Goal: Task Accomplishment & Management: Manage account settings

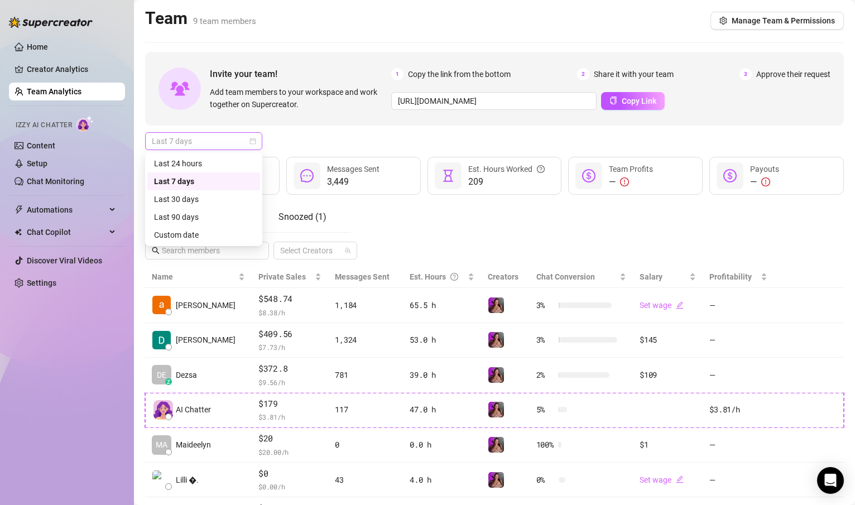
click at [210, 132] on div "Last 7 days" at bounding box center [203, 141] width 117 height 18
click at [199, 231] on div "Custom date" at bounding box center [203, 235] width 99 height 12
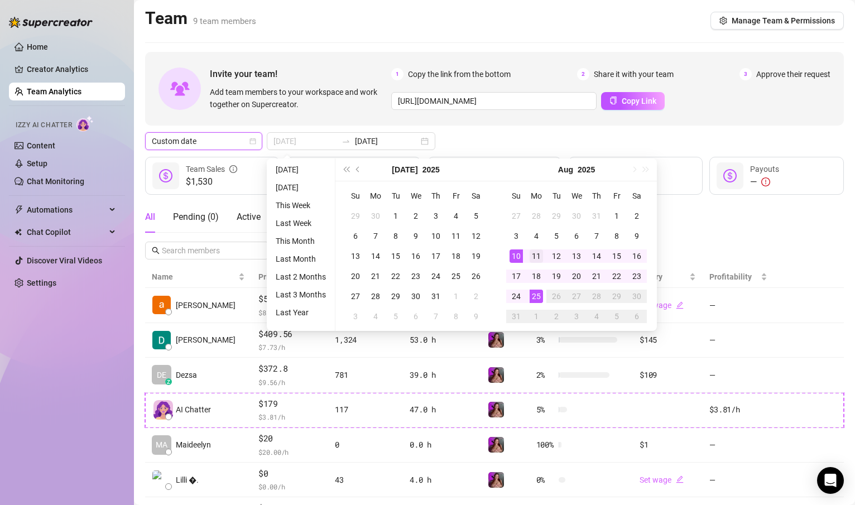
type input "[DATE]"
click at [529, 254] on div "11" at bounding box center [535, 255] width 13 height 13
type input "[DATE]"
click at [522, 298] on div "24" at bounding box center [515, 296] width 13 height 13
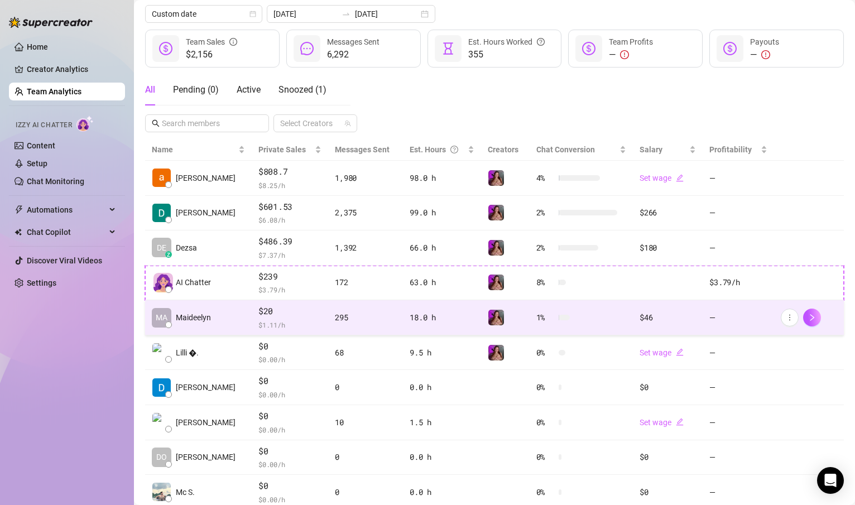
scroll to position [134, 0]
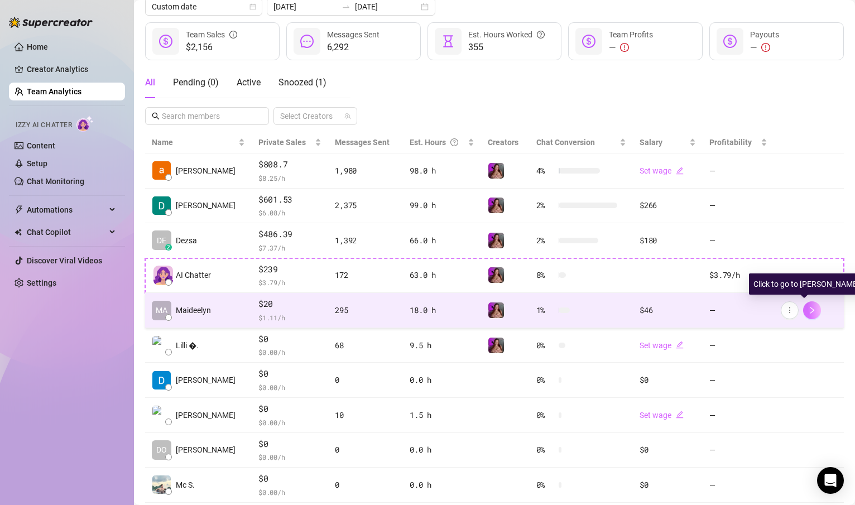
click at [810, 310] on icon "right" at bounding box center [812, 310] width 4 height 7
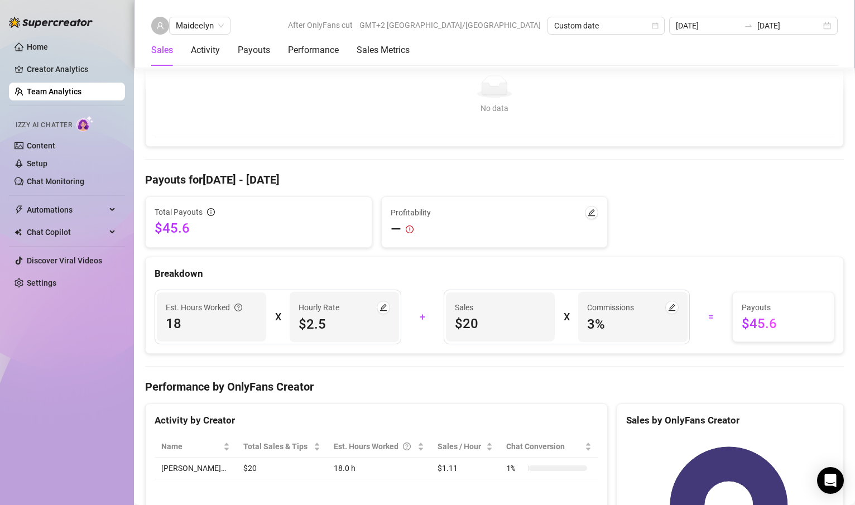
scroll to position [861, 0]
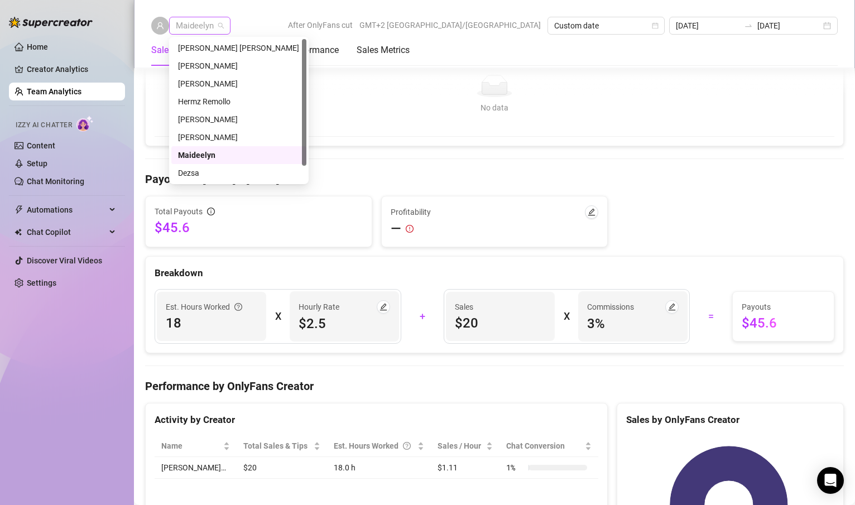
click at [214, 19] on span "Maideelyn" at bounding box center [200, 25] width 48 height 17
click at [219, 105] on div "Hermz Remollo" at bounding box center [239, 101] width 122 height 12
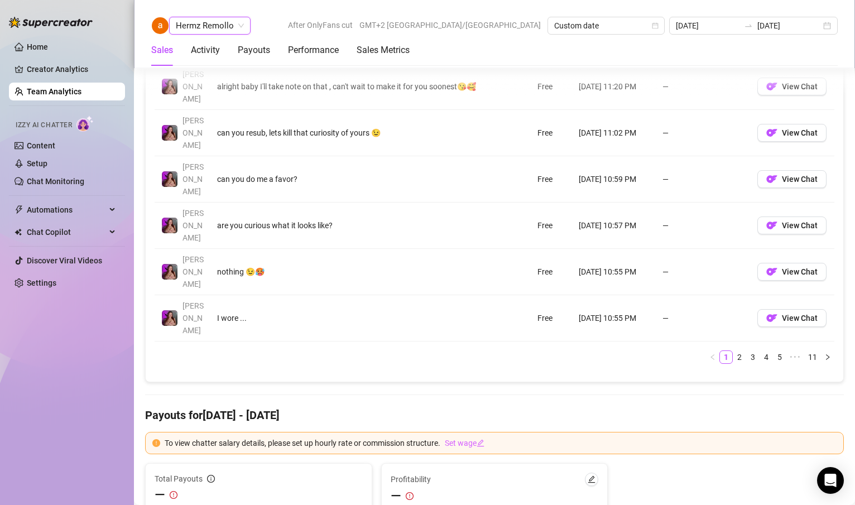
scroll to position [1042, 0]
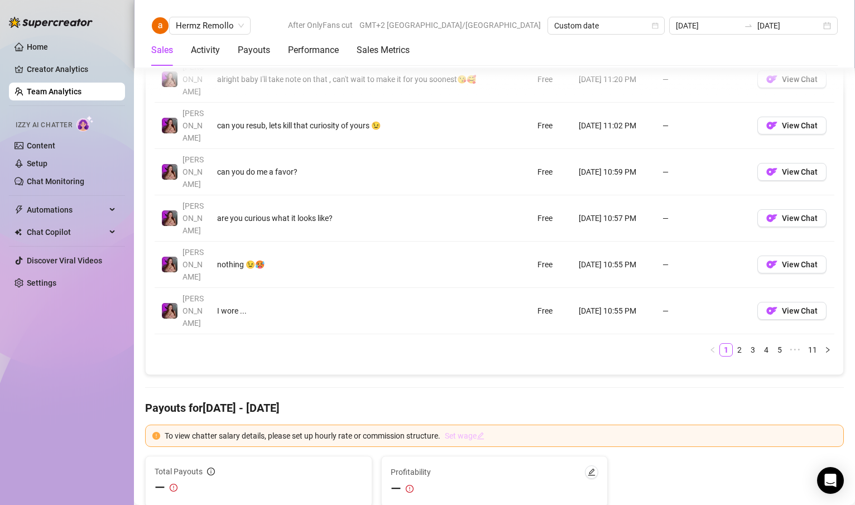
click at [480, 430] on link "Set wage" at bounding box center [465, 436] width 40 height 12
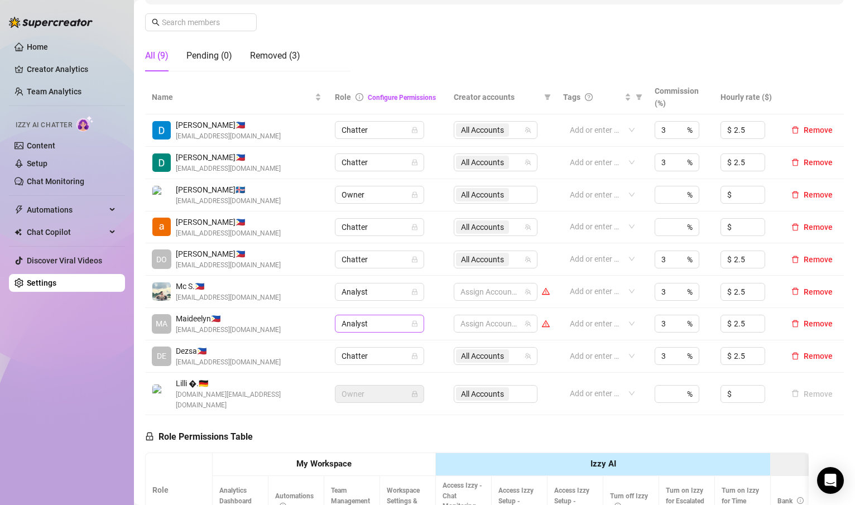
scroll to position [177, 0]
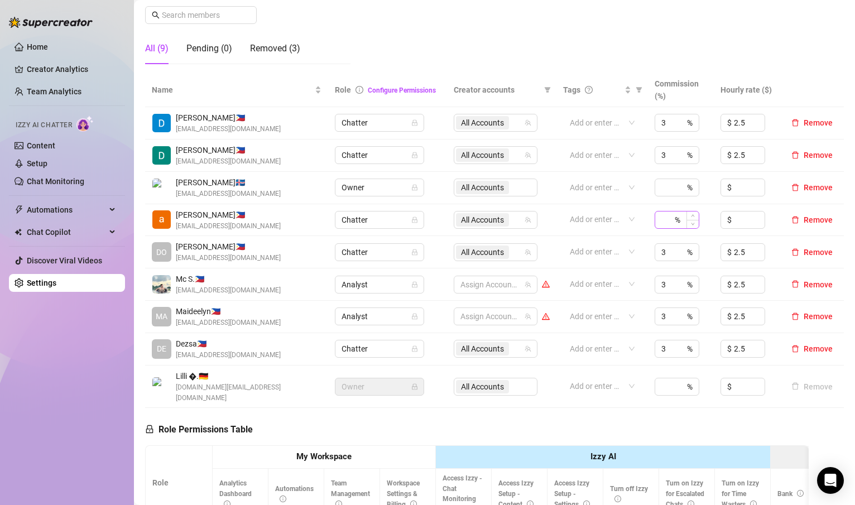
click at [674, 218] on div "%" at bounding box center [676, 220] width 45 height 18
type input "3"
click at [734, 216] on input at bounding box center [749, 219] width 31 height 17
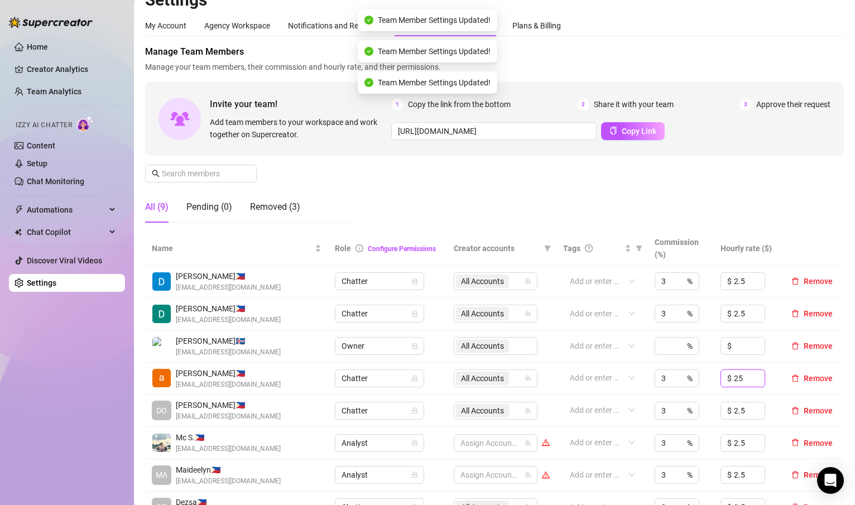
scroll to position [0, 0]
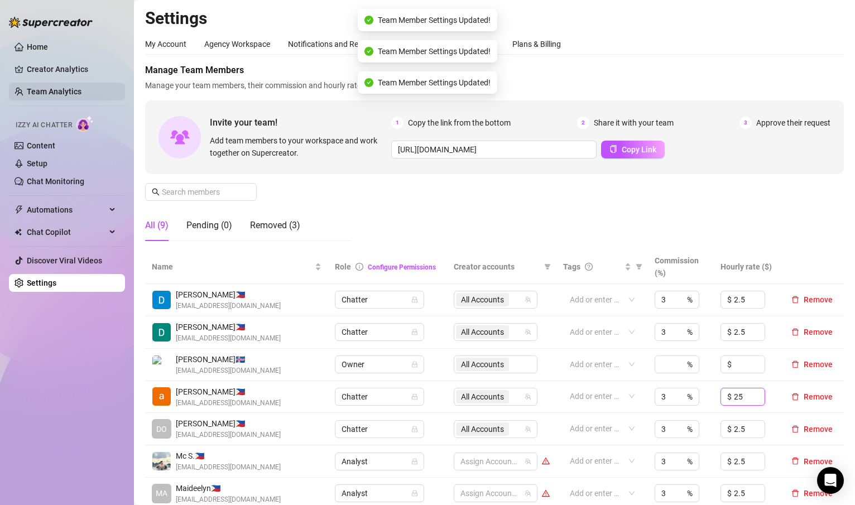
type input "25"
click at [65, 87] on link "Team Analytics" at bounding box center [54, 91] width 55 height 9
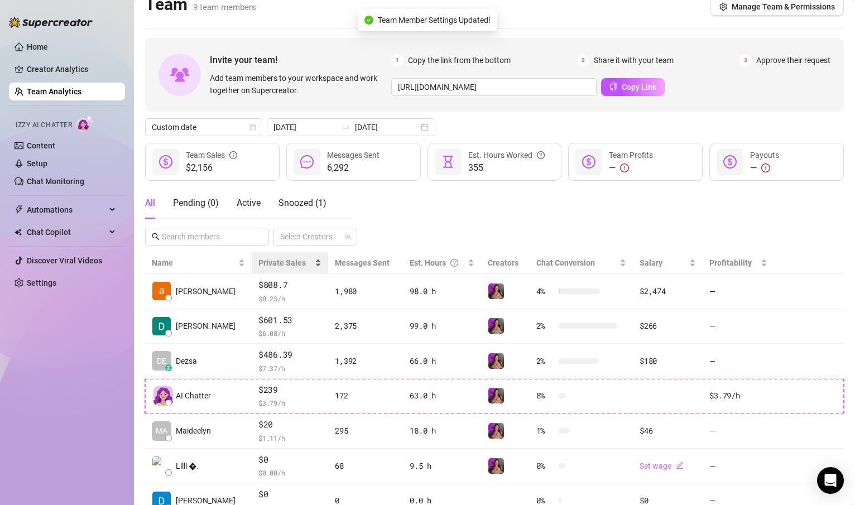
scroll to position [28, 0]
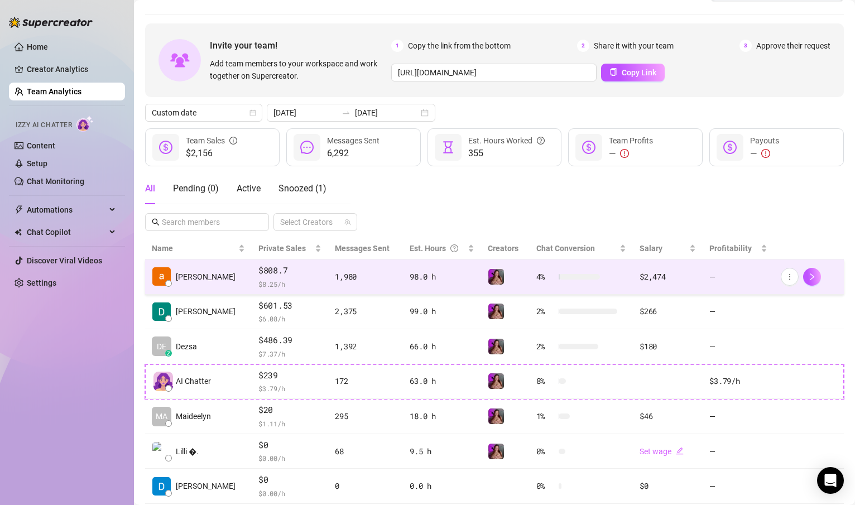
click at [813, 275] on div at bounding box center [808, 277] width 56 height 18
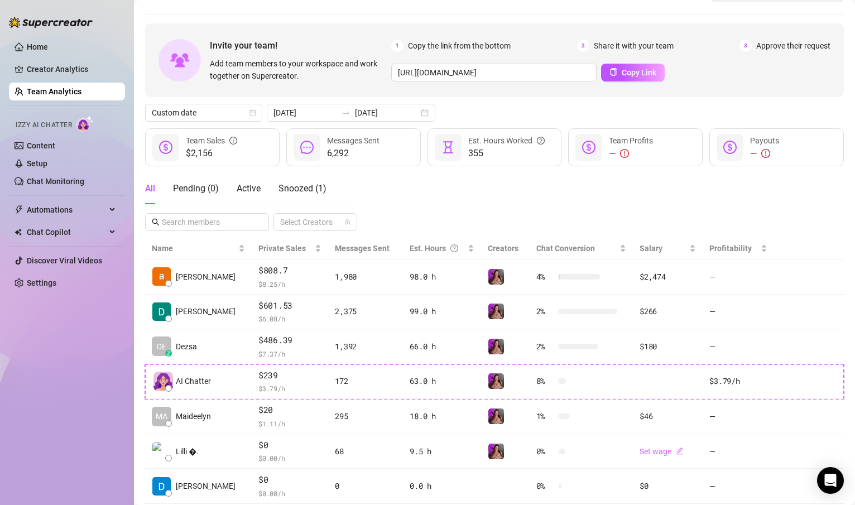
click at [56, 272] on ul "Home Creator Analytics Team Analytics Izzy AI Chatter Content Setup Chat Monito…" at bounding box center [67, 164] width 116 height 263
click at [56, 278] on link "Settings" at bounding box center [42, 282] width 30 height 9
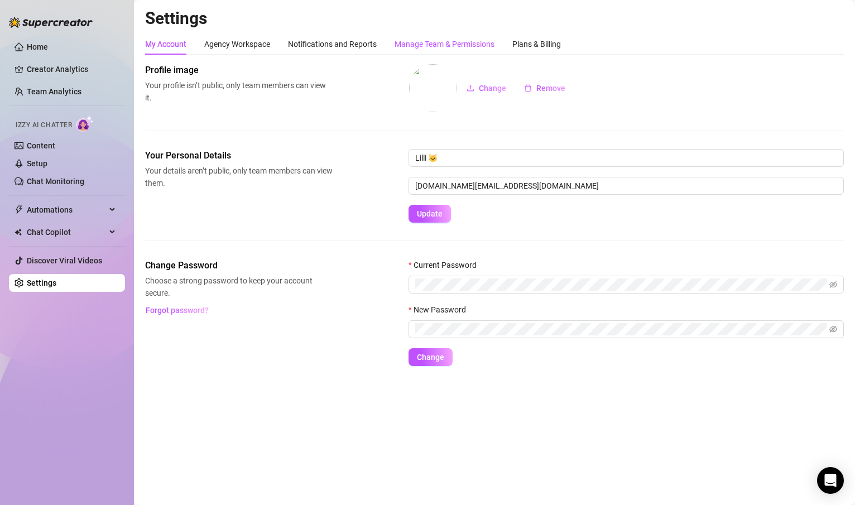
click at [417, 44] on div "Manage Team & Permissions" at bounding box center [444, 44] width 100 height 12
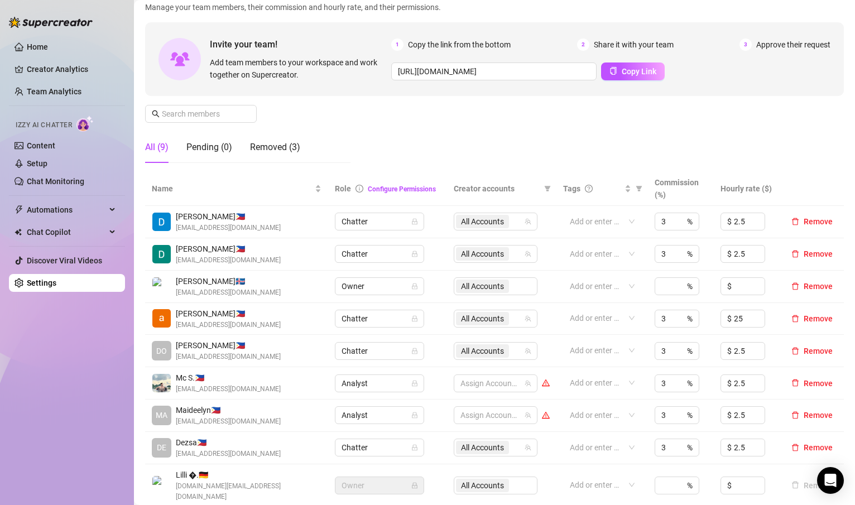
scroll to position [110, 0]
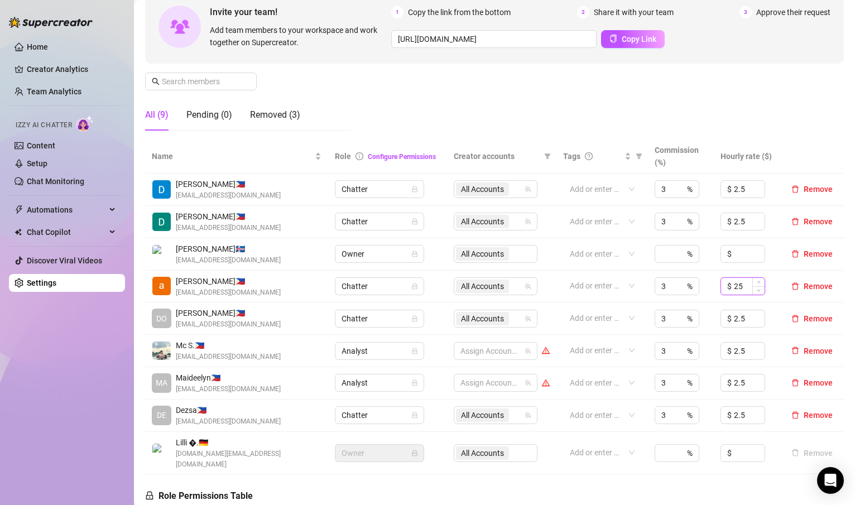
click at [734, 286] on input "25" at bounding box center [749, 286] width 31 height 17
type input "2.5"
click at [745, 122] on div "Manage Team Members Manage your team members, their commission and hourly rate,…" at bounding box center [494, 46] width 698 height 186
click at [68, 90] on link "Team Analytics" at bounding box center [54, 91] width 55 height 9
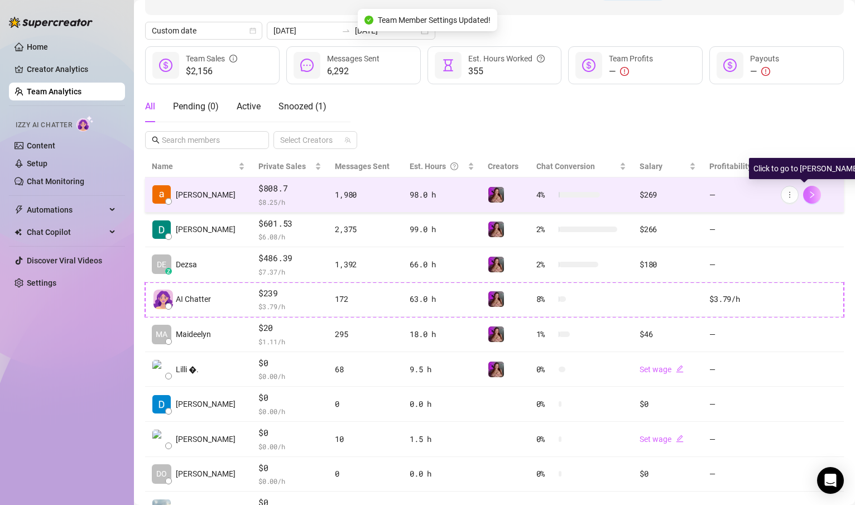
click at [808, 193] on icon "right" at bounding box center [812, 195] width 8 height 8
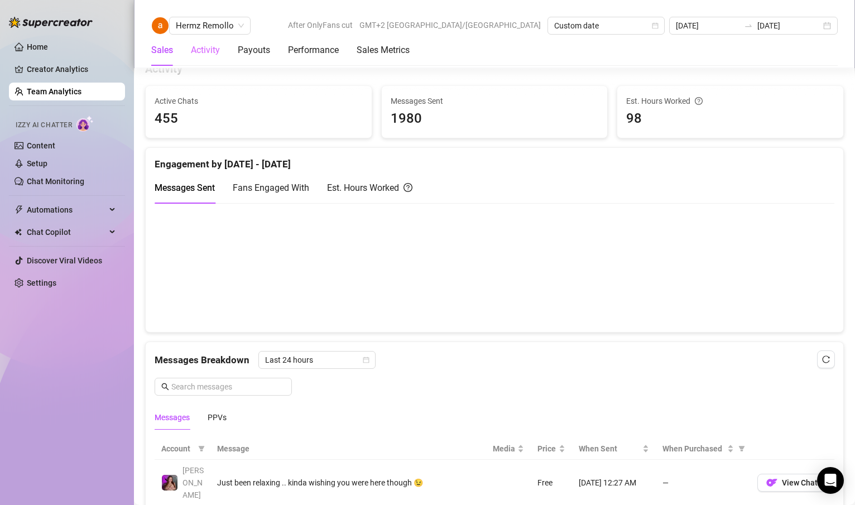
scroll to position [461, 0]
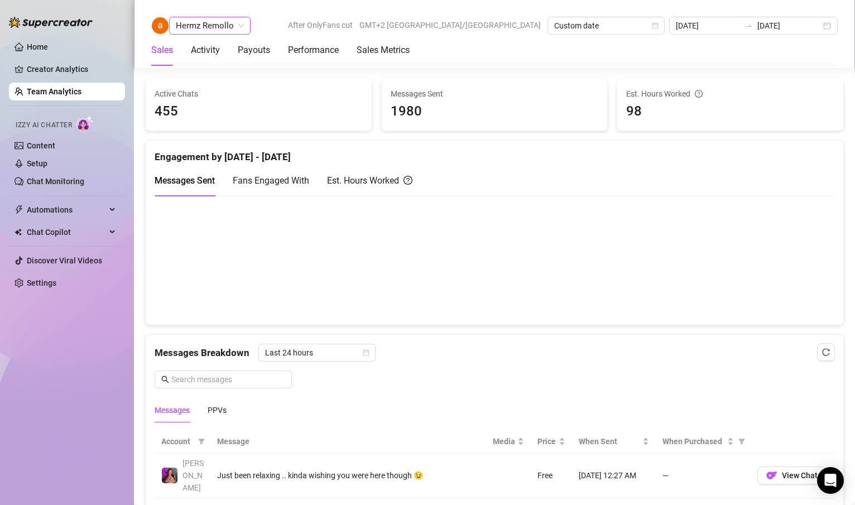
click at [218, 22] on span "Hermz Remollo" at bounding box center [210, 25] width 68 height 17
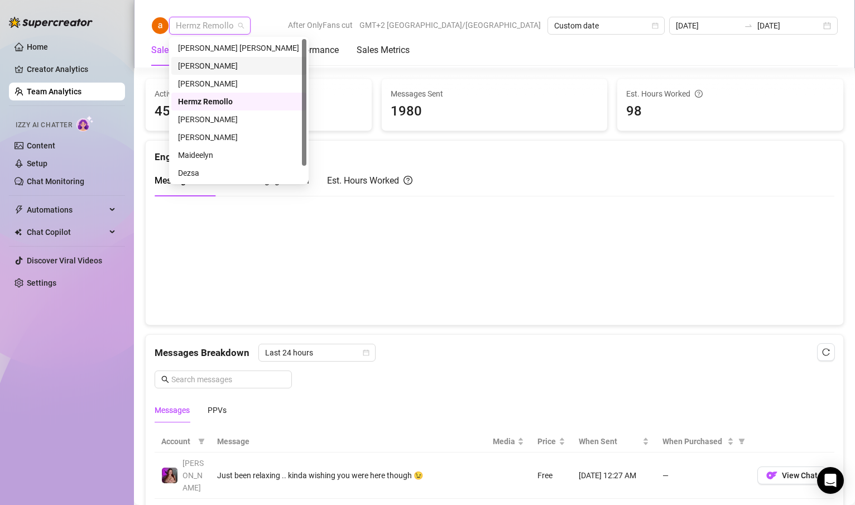
click at [208, 69] on div "[PERSON_NAME]" at bounding box center [239, 66] width 122 height 12
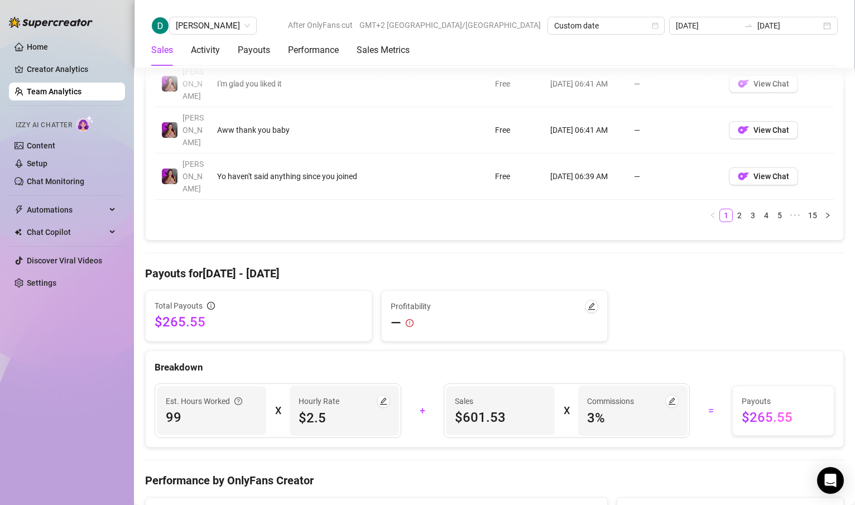
scroll to position [1191, 0]
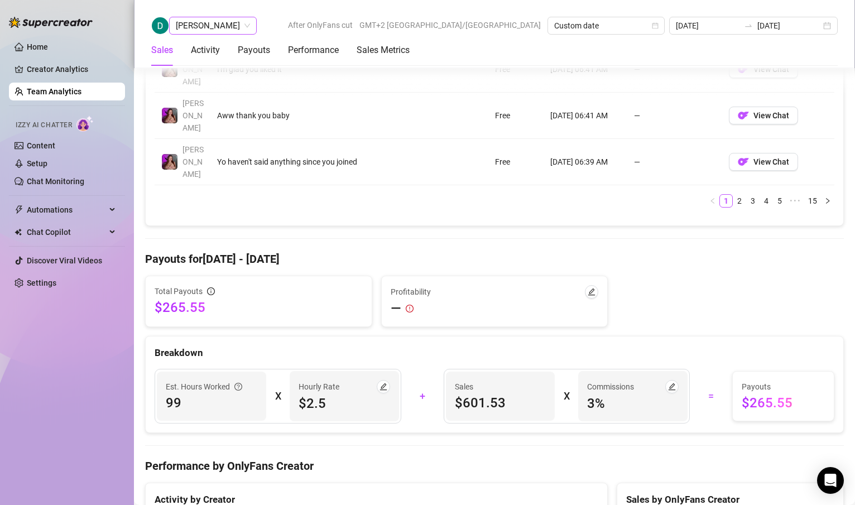
click at [197, 20] on span "[PERSON_NAME]" at bounding box center [213, 25] width 74 height 17
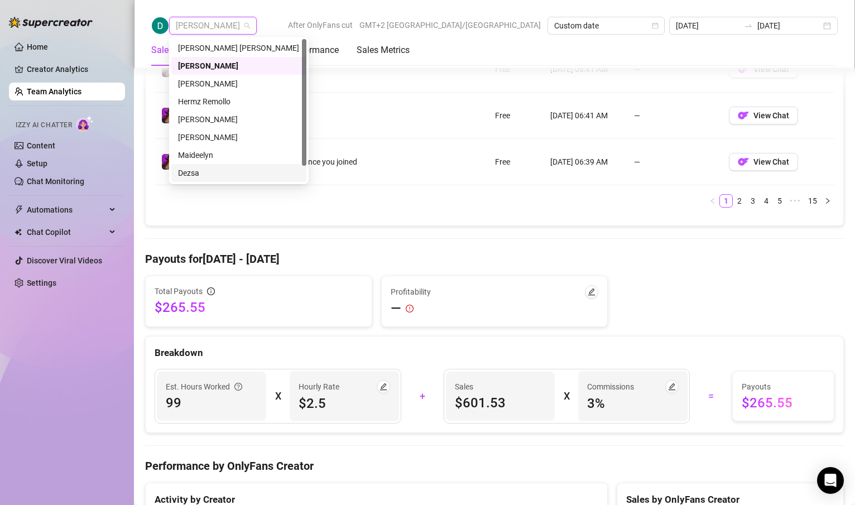
click at [216, 168] on div "Dezsa" at bounding box center [239, 173] width 122 height 12
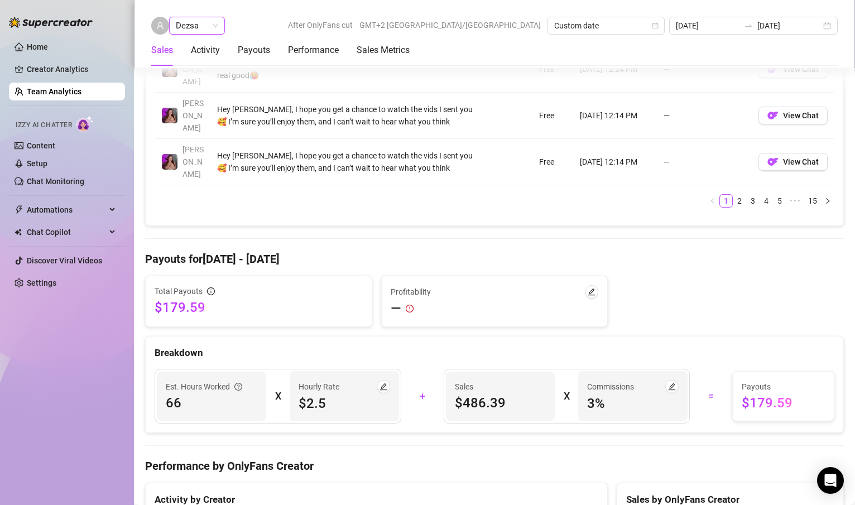
scroll to position [1205, 0]
